Goal: Navigation & Orientation: Find specific page/section

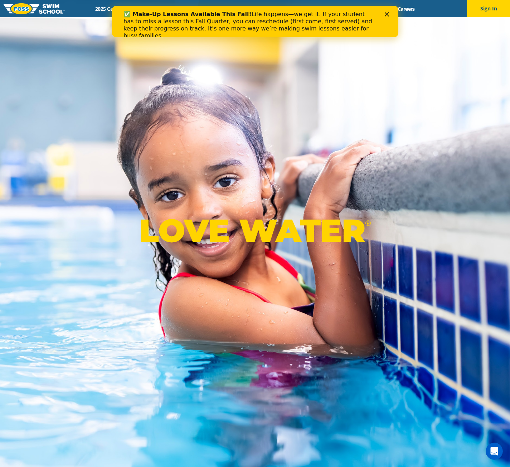
click at [387, 13] on icon "Close" at bounding box center [387, 14] width 4 height 4
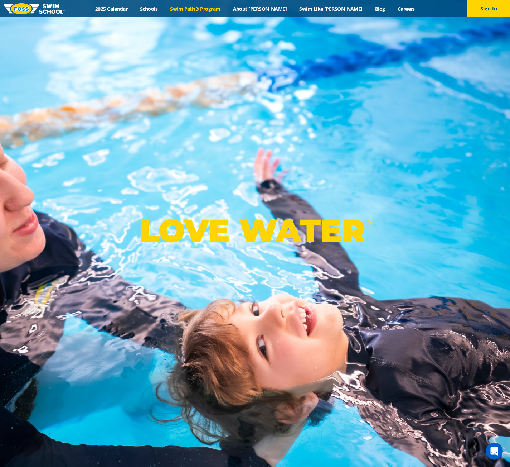
click at [227, 8] on link "Swim Path® Program" at bounding box center [195, 8] width 63 height 7
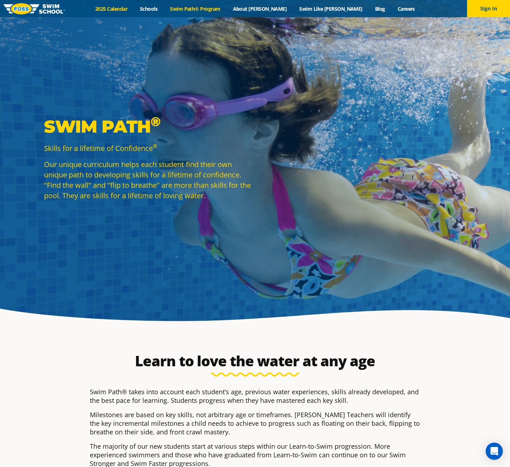
click at [134, 10] on link "2025 Calendar" at bounding box center [111, 8] width 45 height 7
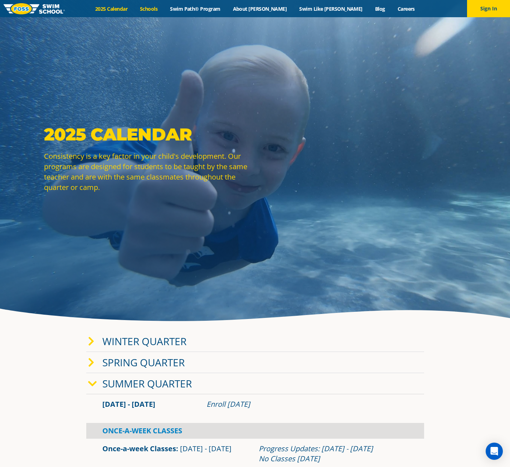
click at [164, 8] on link "Schools" at bounding box center [149, 8] width 30 height 7
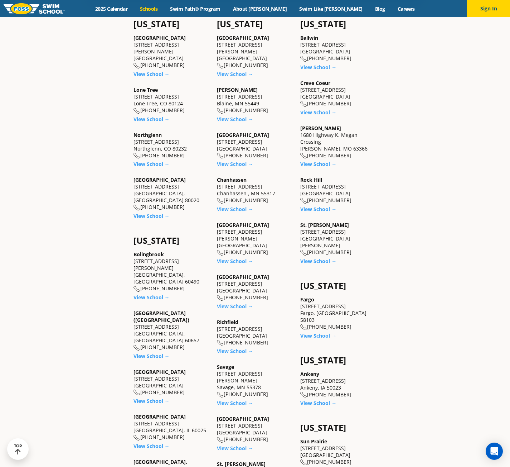
scroll to position [344, 0]
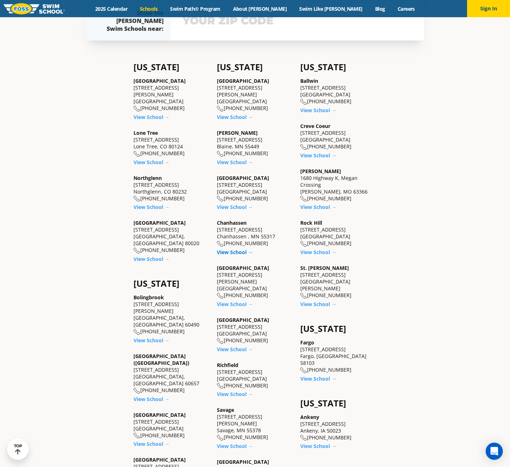
click at [238, 250] on link "View School →" at bounding box center [235, 252] width 36 height 7
